Goal: Task Accomplishment & Management: Complete application form

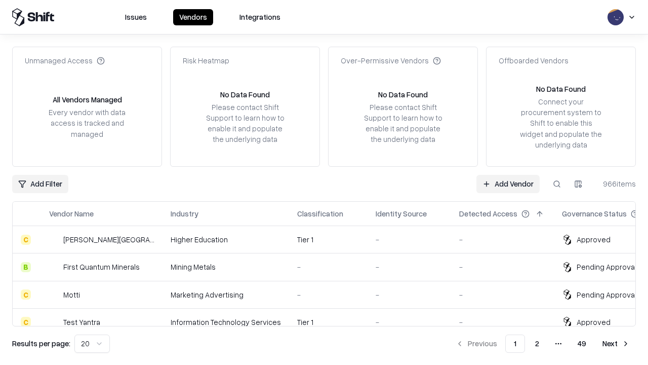
click at [508, 183] on link "Add Vendor" at bounding box center [508, 184] width 63 height 18
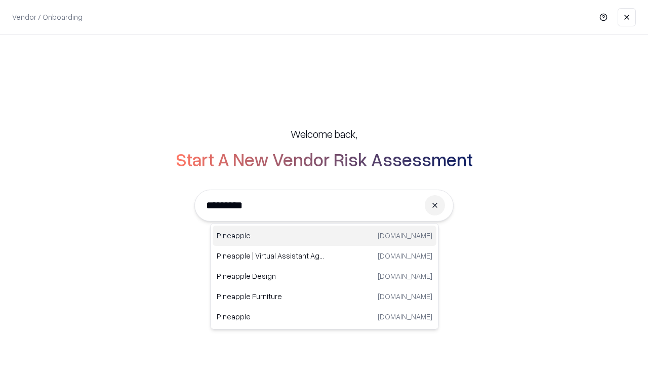
click at [325, 236] on div "Pineapple pineappleenergy.com" at bounding box center [325, 235] width 224 height 20
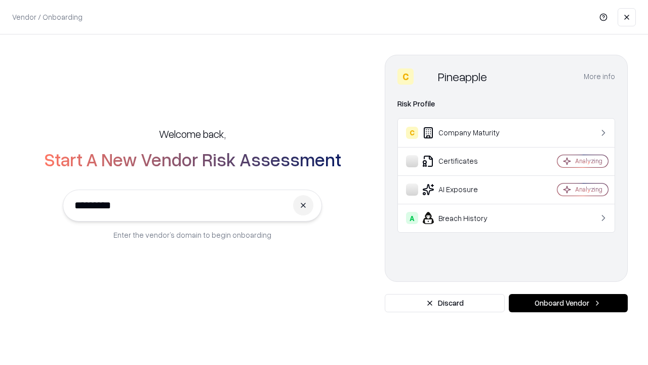
type input "*********"
click at [568, 303] on button "Onboard Vendor" at bounding box center [568, 303] width 119 height 18
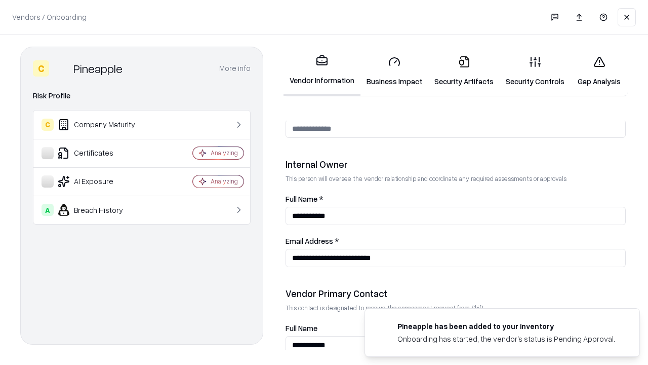
scroll to position [525, 0]
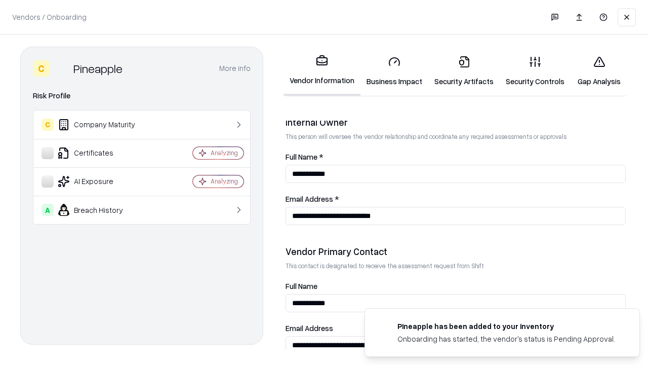
click at [395, 71] on link "Business Impact" at bounding box center [395, 71] width 68 height 47
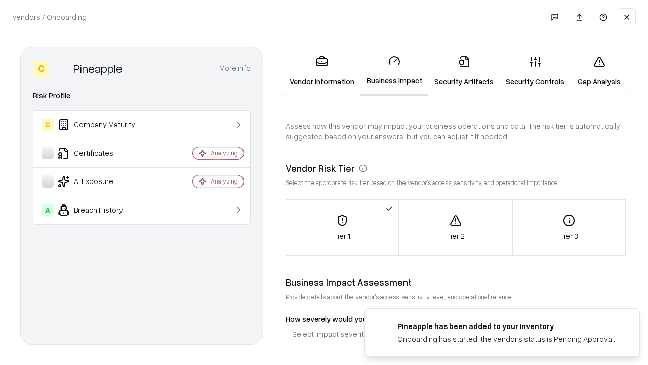
click at [464, 71] on link "Security Artifacts" at bounding box center [464, 71] width 71 height 47
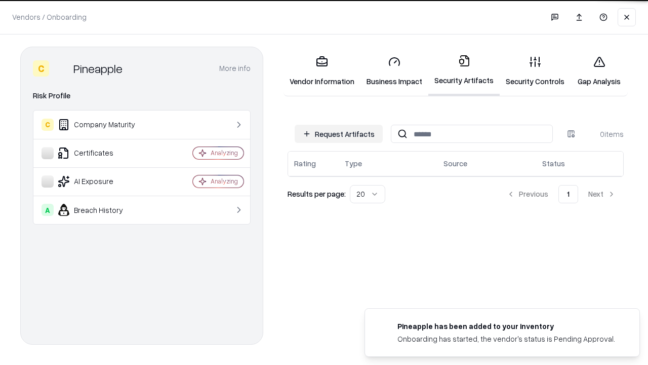
click at [339, 134] on button "Request Artifacts" at bounding box center [339, 134] width 88 height 18
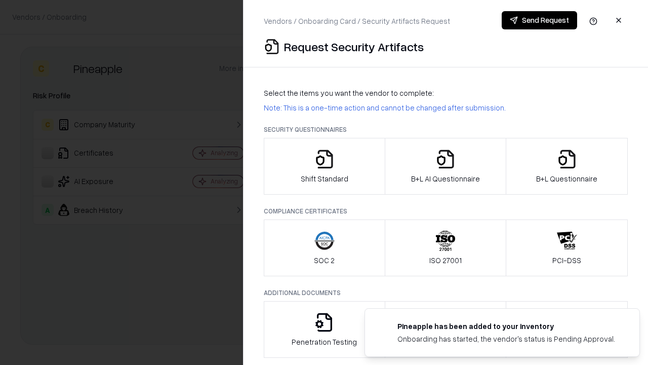
click at [324, 166] on icon "button" at bounding box center [325, 159] width 20 height 20
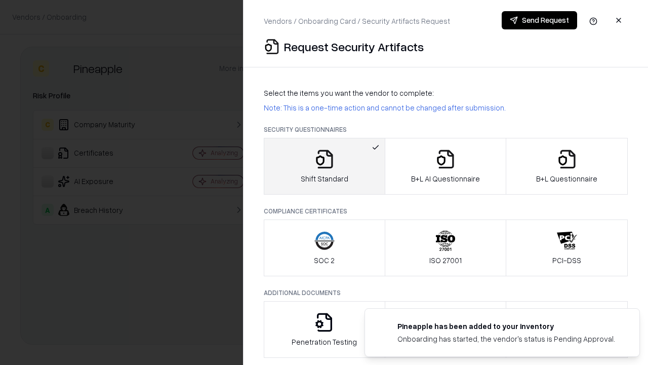
click at [540, 20] on button "Send Request" at bounding box center [539, 20] width 75 height 18
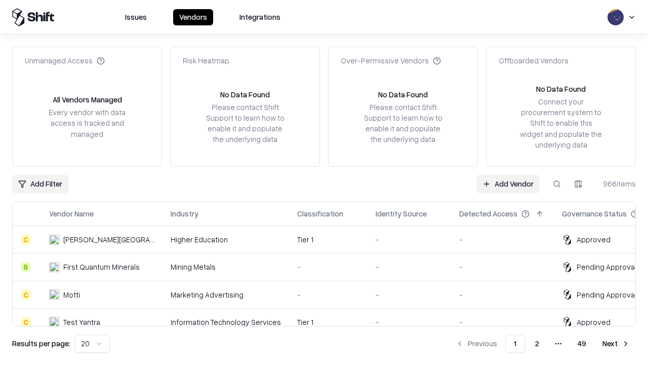
click at [557, 183] on button at bounding box center [557, 184] width 18 height 18
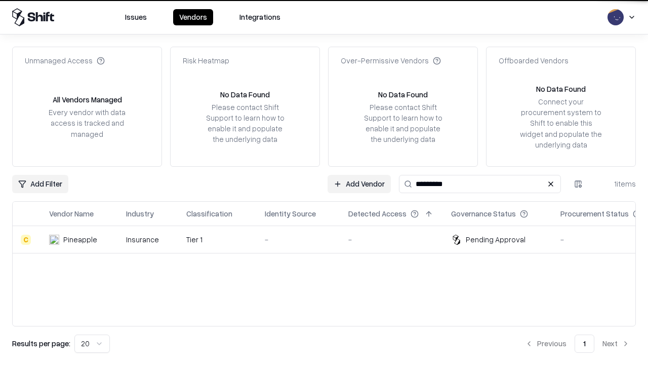
type input "*********"
click at [330, 239] on div "-" at bounding box center [298, 239] width 67 height 11
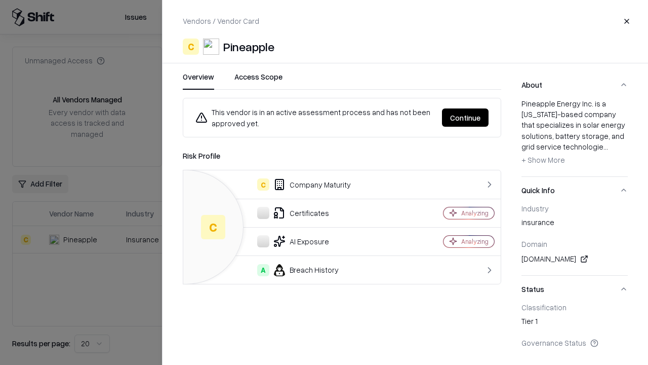
click at [466, 118] on button "Continue" at bounding box center [465, 117] width 47 height 18
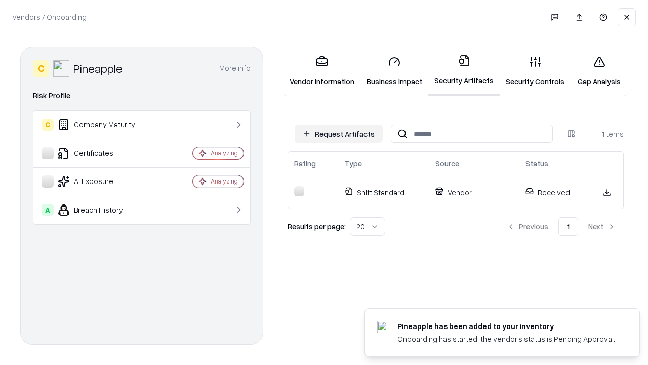
click at [535, 71] on link "Security Controls" at bounding box center [535, 71] width 71 height 47
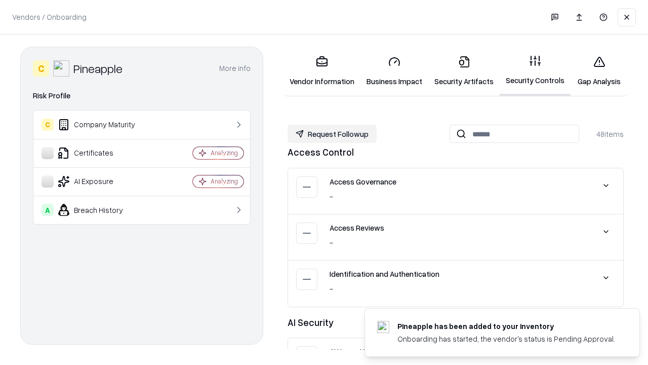
click at [332, 134] on button "Request Followup" at bounding box center [332, 134] width 89 height 18
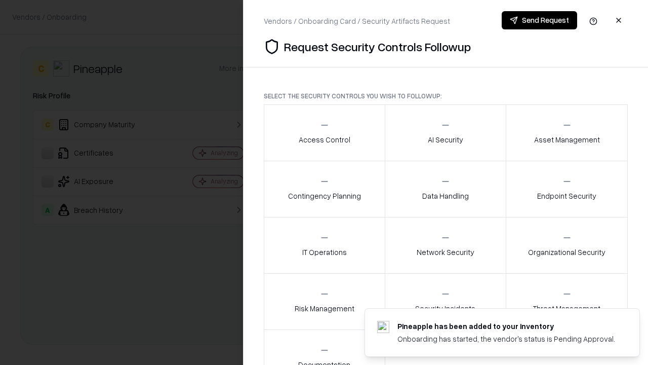
click at [324, 133] on div "Access Control" at bounding box center [325, 132] width 52 height 25
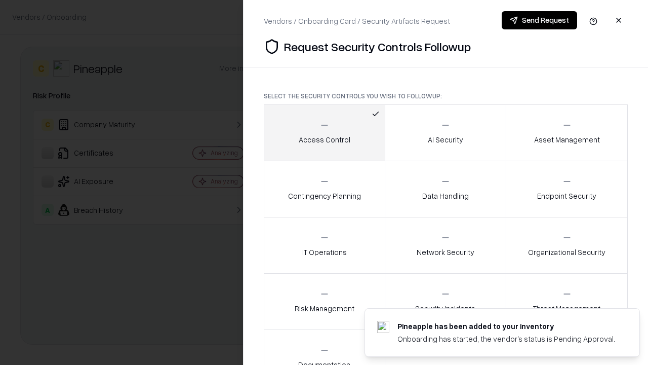
click at [540, 20] on button "Send Request" at bounding box center [539, 20] width 75 height 18
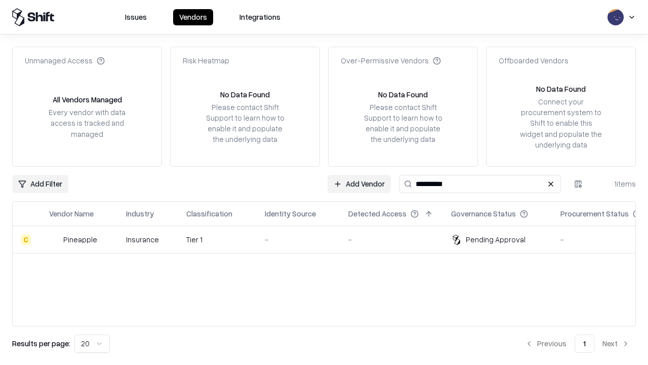
type input "*********"
click at [330, 239] on div "-" at bounding box center [298, 239] width 67 height 11
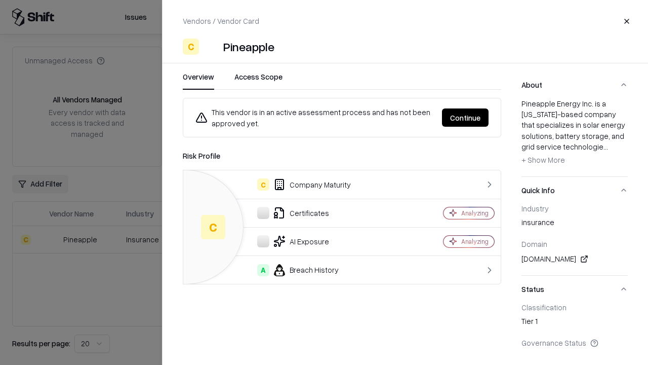
click at [466, 118] on button "Continue" at bounding box center [465, 117] width 47 height 18
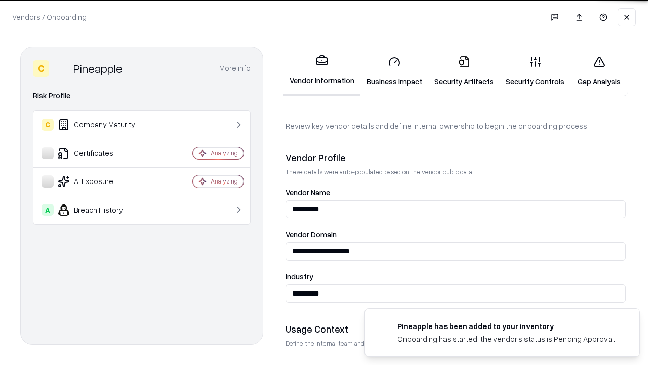
click at [599, 71] on link "Gap Analysis" at bounding box center [599, 71] width 57 height 47
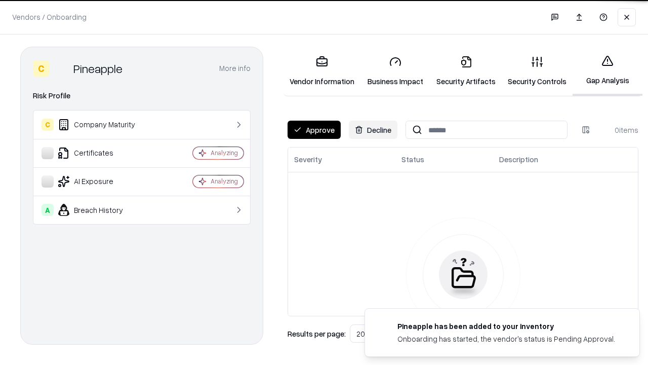
click at [314, 130] on button "Approve" at bounding box center [314, 130] width 53 height 18
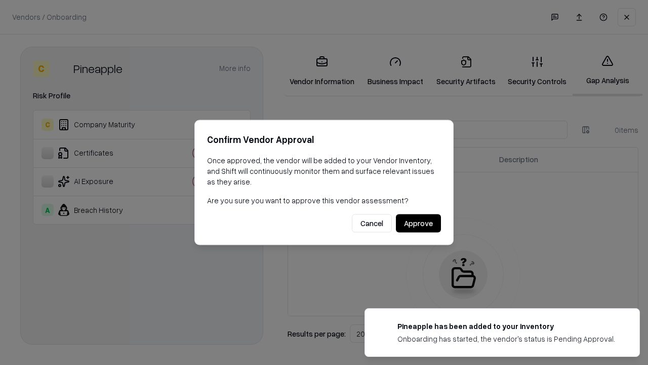
click at [418, 223] on button "Approve" at bounding box center [418, 223] width 45 height 18
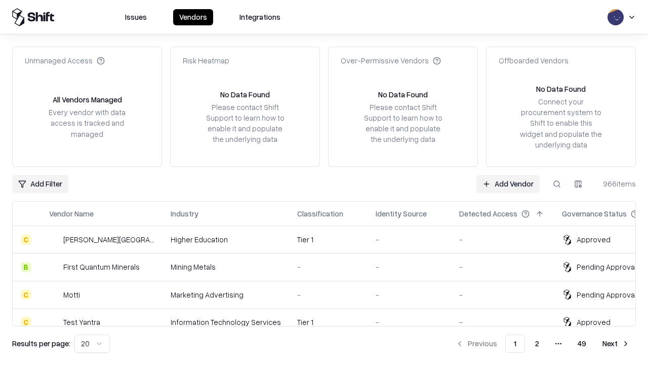
type input "*********"
click at [508, 183] on link "Add Vendor" at bounding box center [508, 184] width 63 height 18
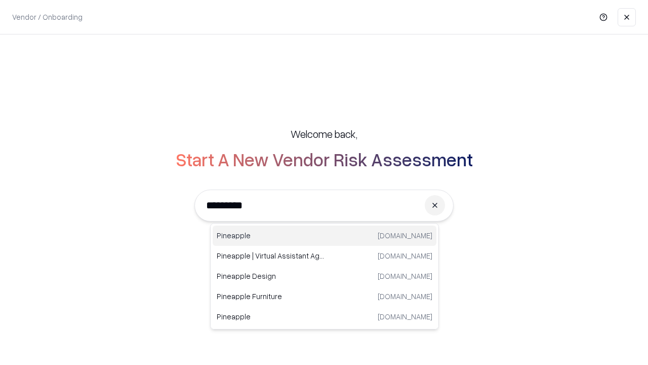
click at [325, 236] on div "Pineapple pineappleenergy.com" at bounding box center [325, 235] width 224 height 20
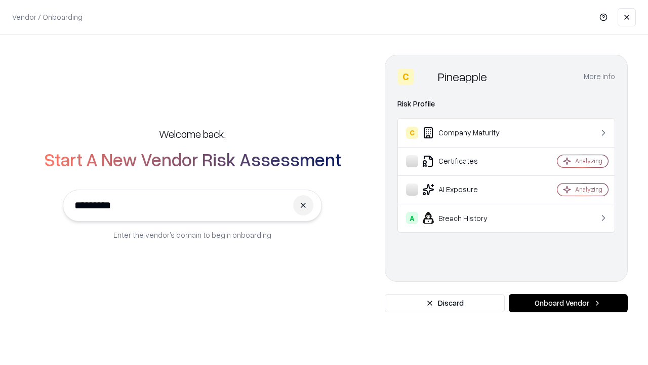
type input "*********"
click at [568, 303] on button "Onboard Vendor" at bounding box center [568, 303] width 119 height 18
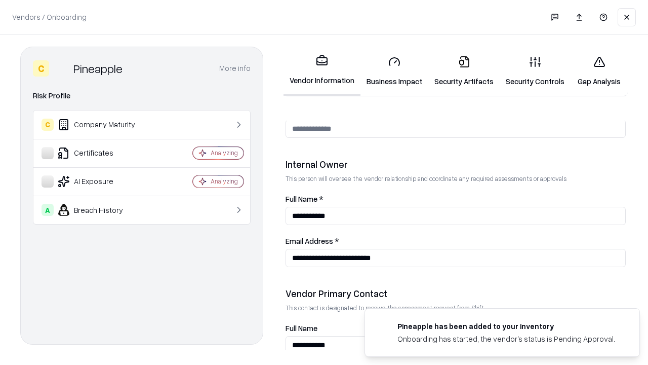
scroll to position [525, 0]
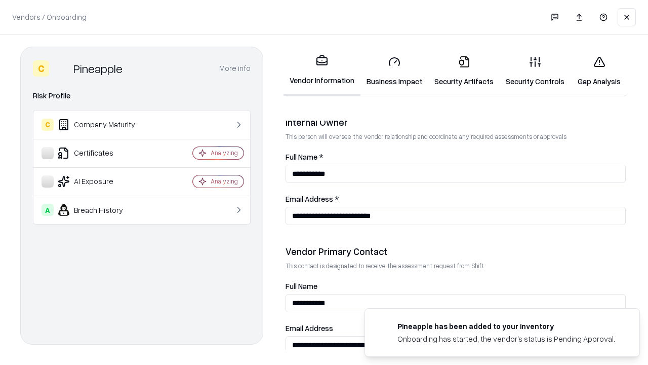
click at [599, 71] on link "Gap Analysis" at bounding box center [599, 71] width 57 height 47
